Goal: Use online tool/utility: Utilize a website feature to perform a specific function

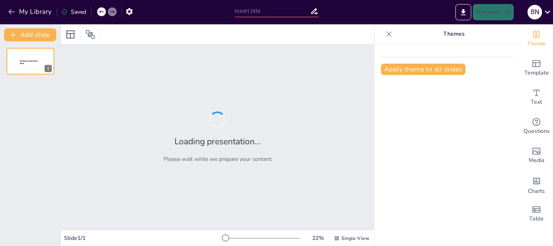
type input "Imported Educacion-Primaria-Leasing-Tecnologico-Final (1).pptx"
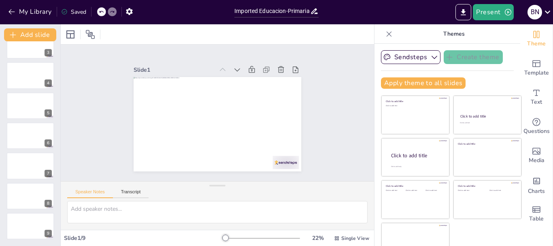
scroll to position [15, 0]
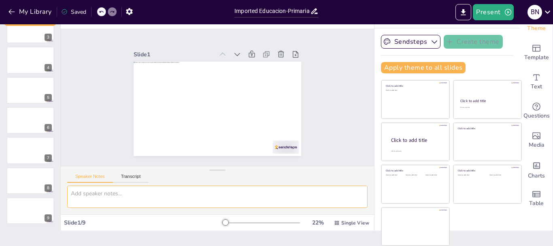
click at [148, 200] on textarea at bounding box center [217, 197] width 301 height 22
click at [140, 194] on textarea at bounding box center [217, 197] width 301 height 22
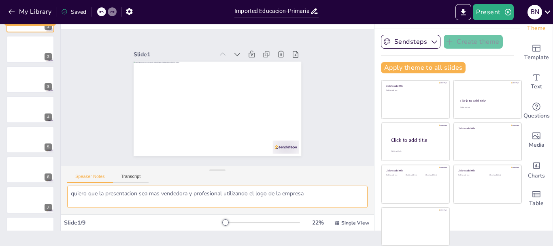
scroll to position [0, 0]
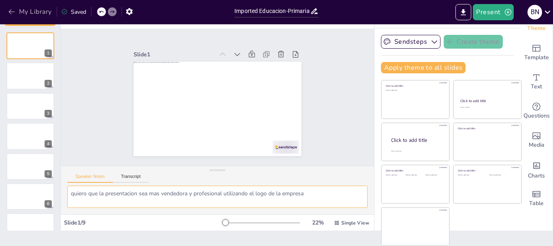
type textarea "quiero que la presentacion sea mas vendedora y profesional utilizando el logo d…"
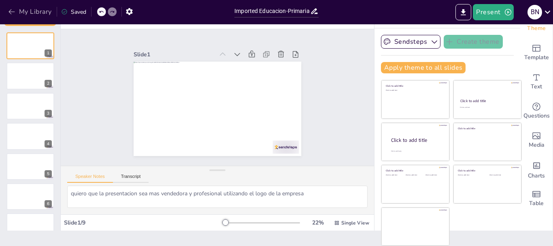
click at [10, 13] on icon "button" at bounding box center [12, 12] width 8 height 8
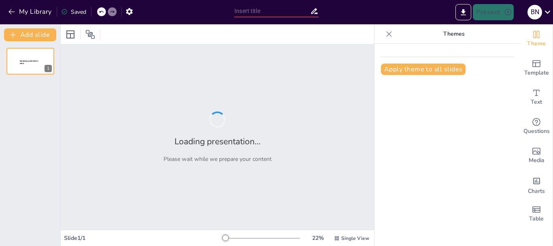
type input "Educación Primaria: Tecnología a tu Alcance con Leasing"
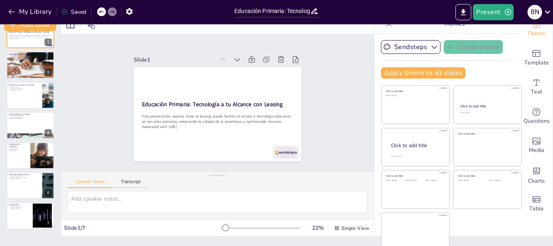
scroll to position [15, 0]
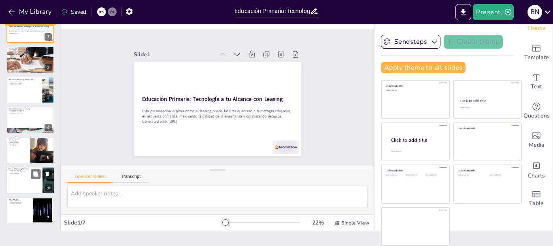
click at [25, 180] on div at bounding box center [30, 180] width 49 height 28
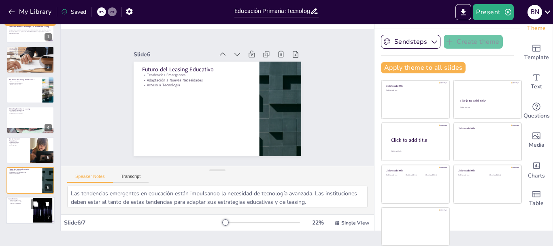
click at [19, 213] on div at bounding box center [30, 211] width 49 height 28
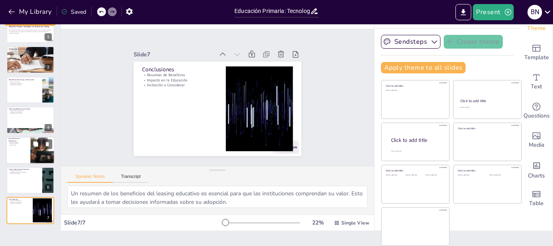
click at [12, 143] on p "Aspectos Fiscales" at bounding box center [18, 144] width 19 height 2
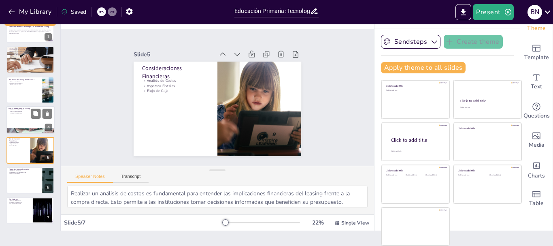
click at [14, 110] on p "Identificación de Necesidades" at bounding box center [31, 110] width 44 height 2
type textarea "Identificar las necesidades tecnológicas es el primer paso para implementar el …"
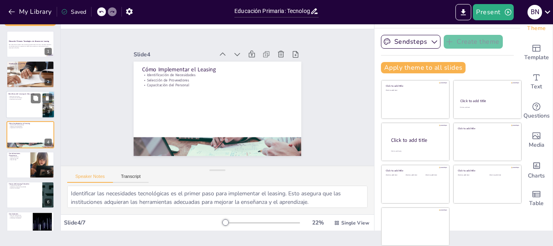
scroll to position [0, 0]
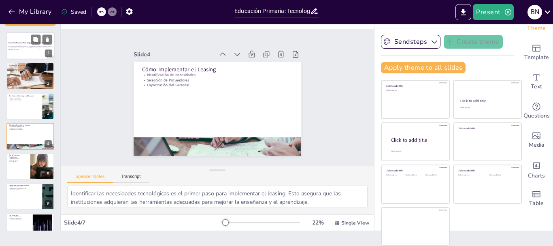
click at [17, 41] on div "Educación Primaria: Tecnología a tu Alcance con Leasing" at bounding box center [31, 43] width 44 height 4
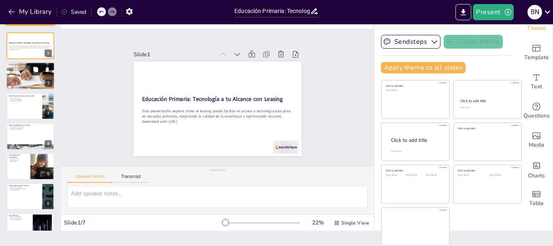
click at [19, 79] on div at bounding box center [30, 76] width 49 height 33
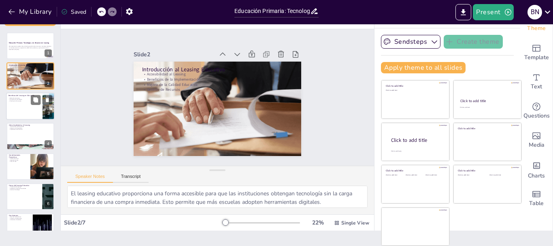
click at [21, 116] on div at bounding box center [30, 106] width 49 height 28
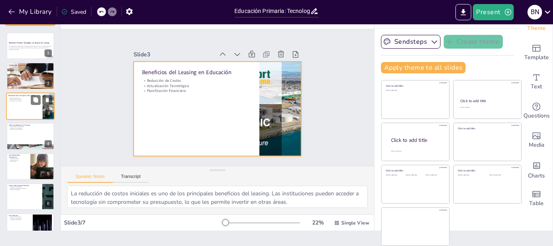
click at [24, 118] on div at bounding box center [30, 106] width 49 height 28
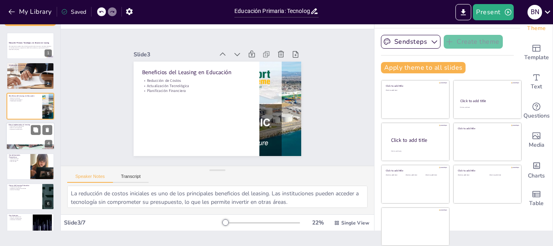
click at [20, 132] on div at bounding box center [30, 136] width 49 height 28
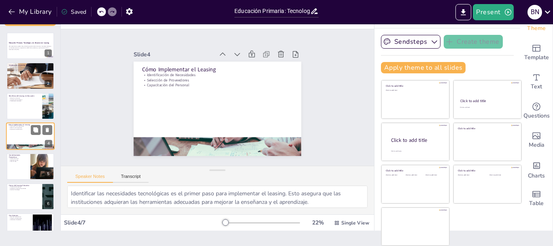
scroll to position [8, 0]
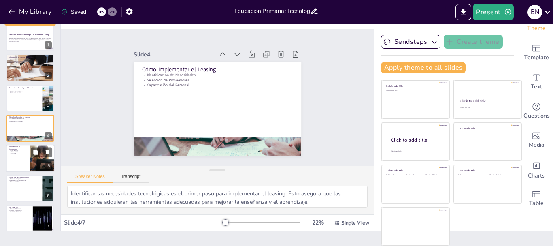
click at [14, 164] on div at bounding box center [30, 159] width 49 height 28
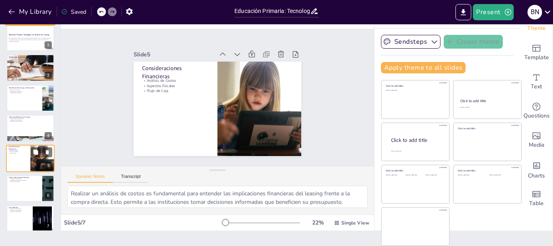
scroll to position [16, 0]
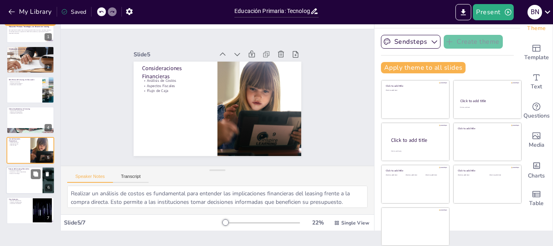
click at [16, 184] on div at bounding box center [30, 180] width 49 height 28
type textarea "Las tendencias emergentes en educación están impulsando la necesidad de tecnolo…"
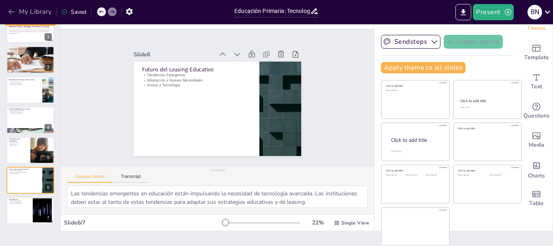
click at [10, 11] on icon "button" at bounding box center [12, 12] width 8 height 8
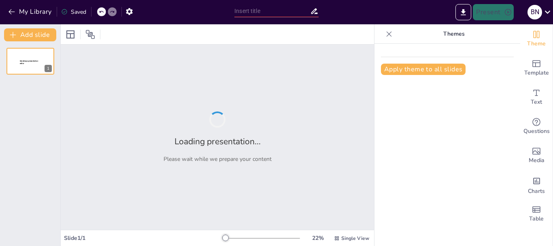
type input "Transformación Visual de Contenidos: Incorporación del Logo de la Empresa"
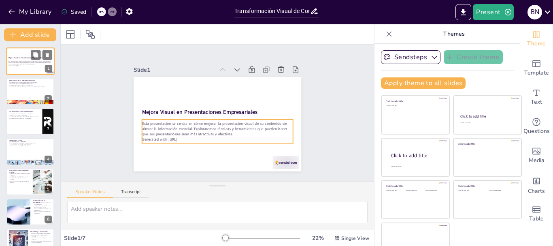
click at [34, 62] on p "Esta presentación se centra en cómo mejorar la presentación visual de su conten…" at bounding box center [31, 62] width 44 height 4
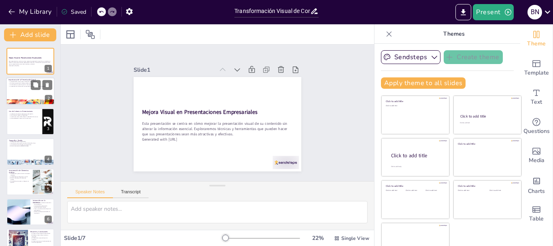
click at [30, 85] on p "Los elementos visuales mejoran la comprensión." at bounding box center [31, 85] width 44 height 2
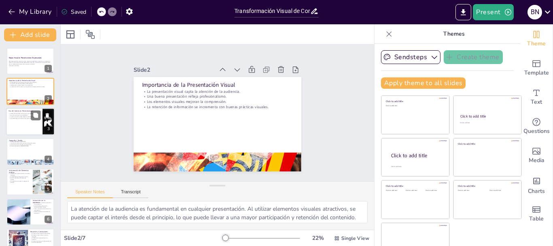
click at [24, 117] on p "La accesibilidad es clave en el uso del color." at bounding box center [25, 118] width 32 height 2
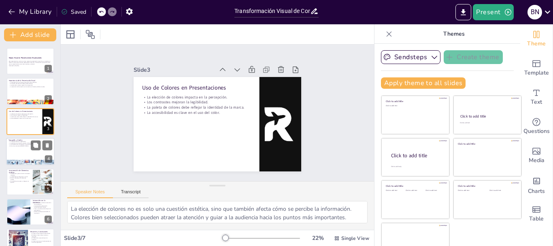
click at [25, 151] on div at bounding box center [30, 152] width 49 height 28
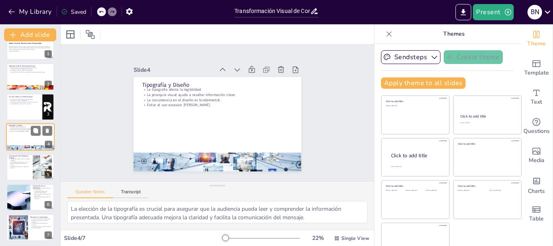
scroll to position [16, 0]
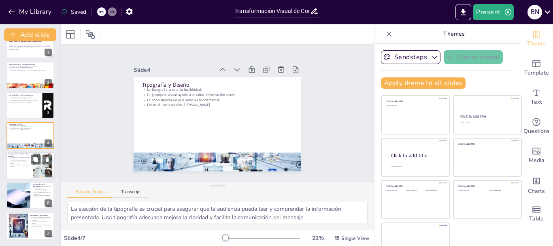
click at [50, 193] on button at bounding box center [47, 190] width 10 height 10
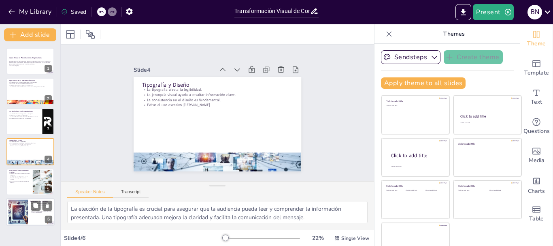
click at [33, 209] on button at bounding box center [36, 205] width 10 height 10
type textarea "La mejora de la presentación visual no solo se trata de estética, sino que infl…"
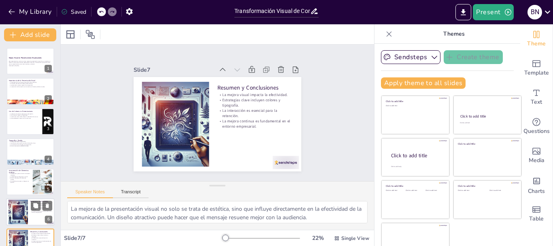
scroll to position [16, 0]
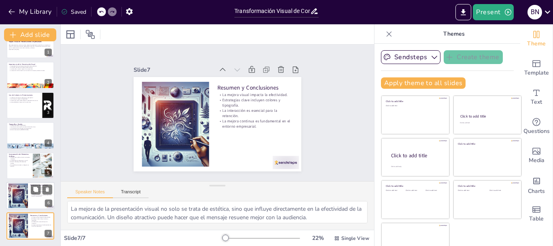
click at [36, 208] on div at bounding box center [30, 196] width 49 height 28
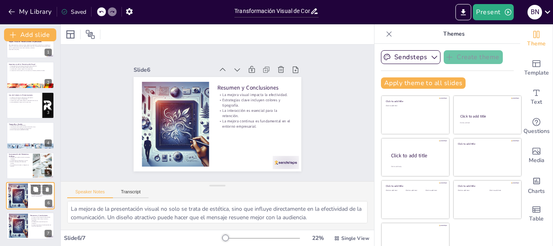
click at [35, 196] on p "La mejora continua es fundamental en el entorno empresarial." at bounding box center [41, 195] width 22 height 3
